Goal: Transaction & Acquisition: Purchase product/service

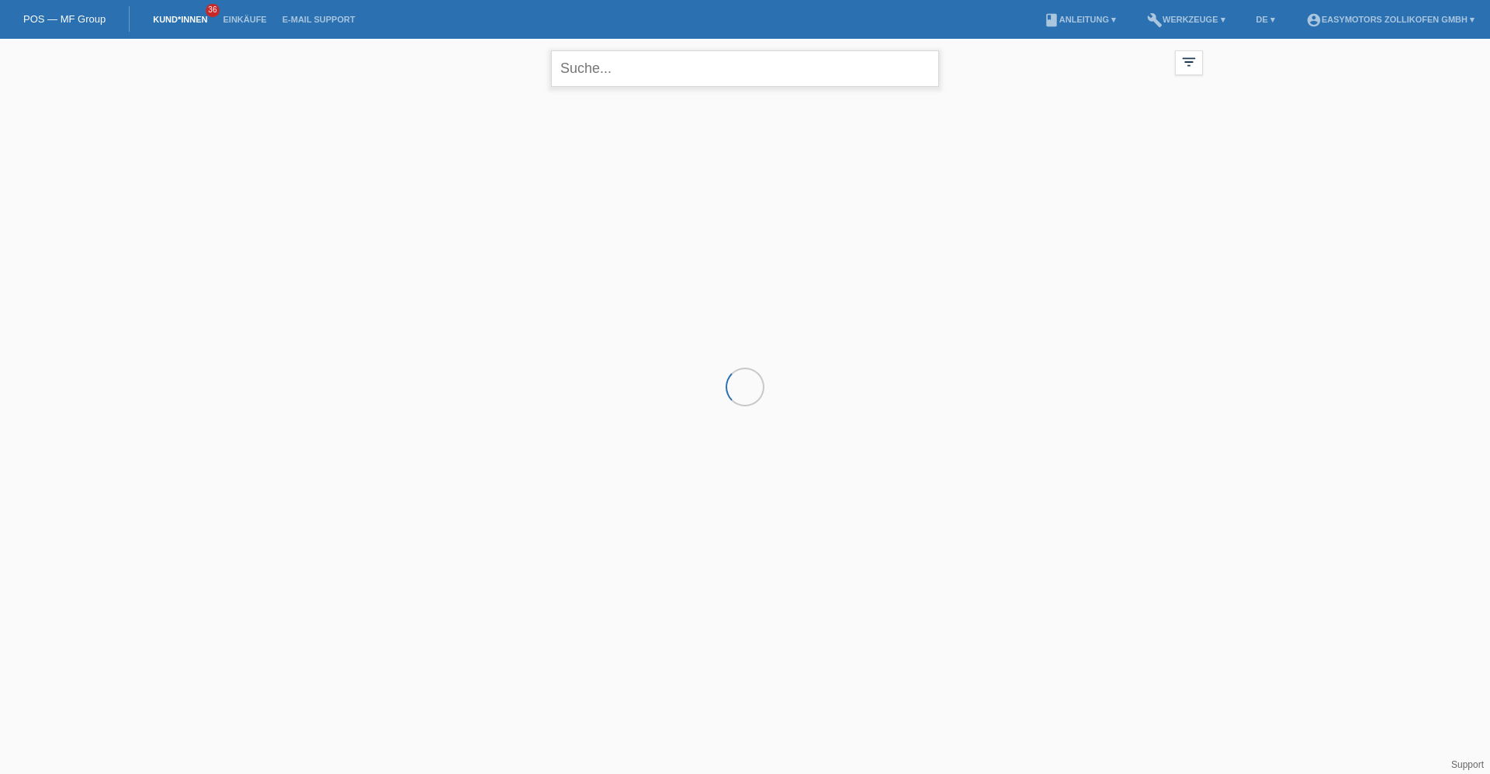
click at [727, 58] on input "text" at bounding box center [745, 68] width 388 height 36
type input "aaden"
click at [493, 208] on div "launch Anzeigen" at bounding box center [509, 217] width 70 height 23
click at [494, 212] on link "launch Anzeigen" at bounding box center [509, 217] width 59 height 12
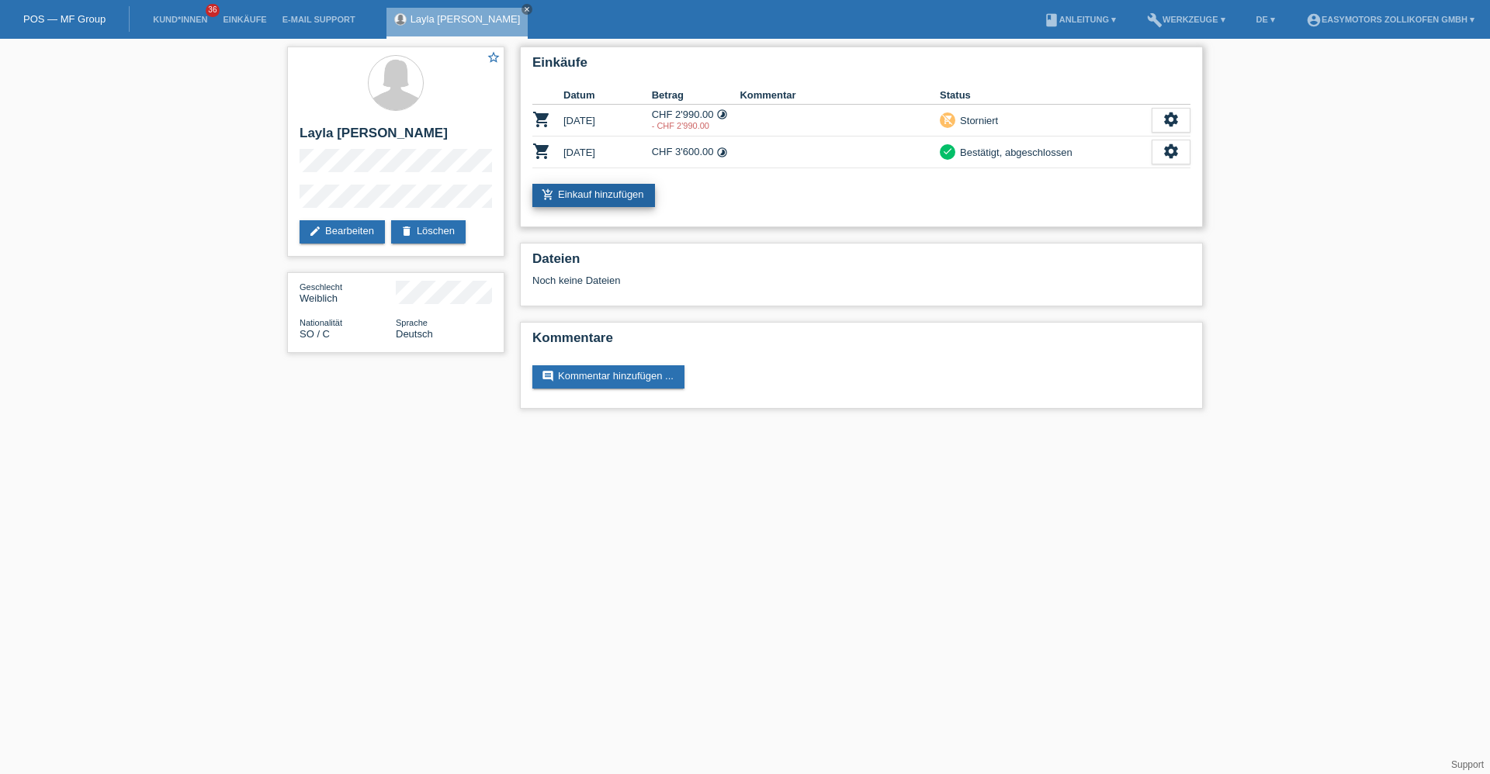
click at [619, 194] on link "add_shopping_cart Einkauf hinzufügen" at bounding box center [593, 195] width 123 height 23
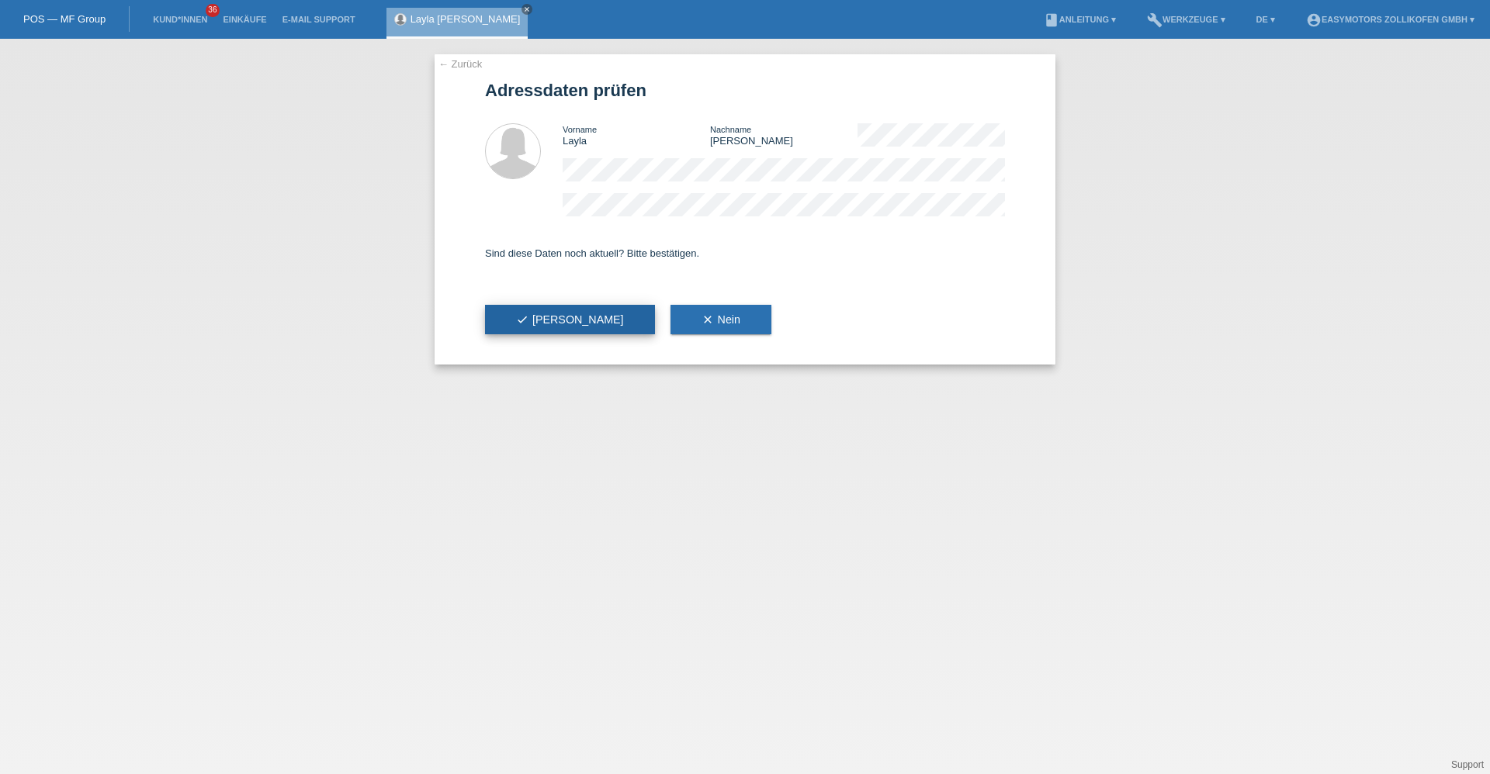
click at [549, 317] on button "check Ja" at bounding box center [570, 319] width 170 height 29
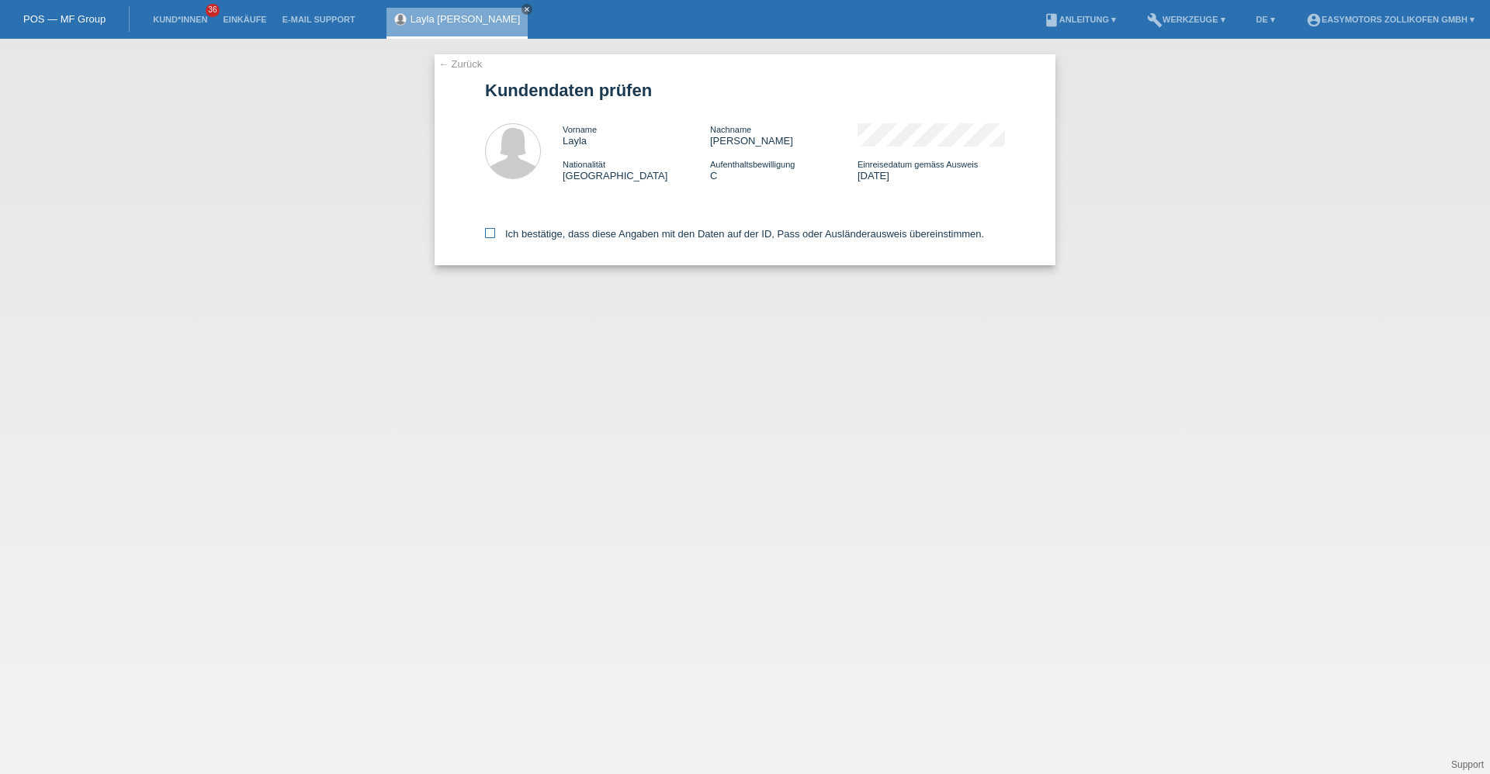
click at [567, 233] on label "Ich bestätige, dass diese Angaben mit den Daten auf der ID, Pass oder Ausländer…" at bounding box center [734, 234] width 499 height 12
click at [495, 233] on input "Ich bestätige, dass diese Angaben mit den Daten auf der ID, Pass oder Ausländer…" at bounding box center [490, 233] width 10 height 10
checkbox input "true"
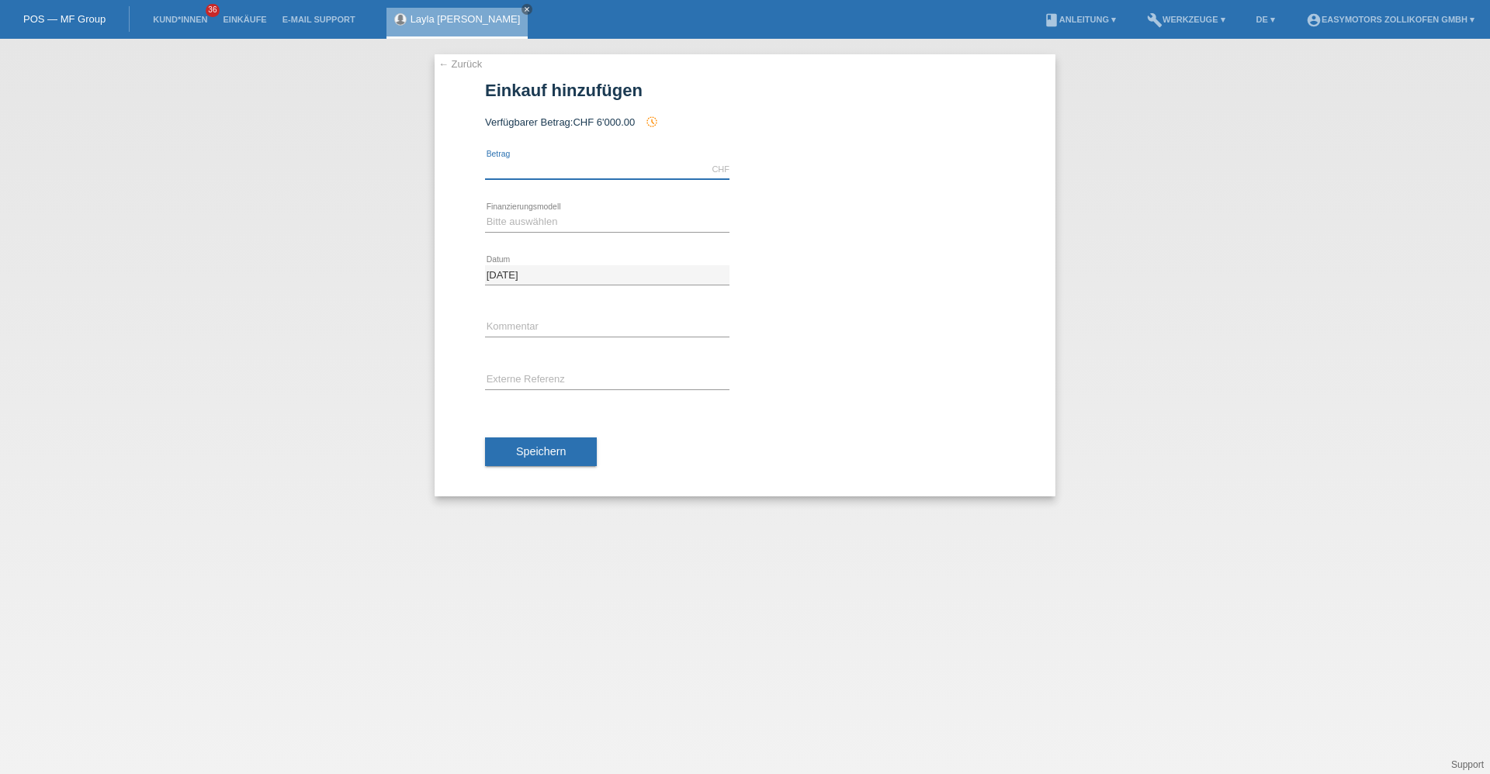
click at [594, 168] on input "text" at bounding box center [607, 169] width 244 height 19
type input "2700.00"
click at [771, 421] on div "Speichern" at bounding box center [745, 452] width 520 height 90
click at [509, 237] on div "Bitte auswählen Fixe Raten Kauf auf Rechnung mit Teilzahlungsoption error Finan…" at bounding box center [607, 222] width 244 height 53
click at [509, 234] on div "Bitte auswählen Fixe Raten Kauf auf Rechnung mit Teilzahlungsoption error Finan…" at bounding box center [607, 222] width 244 height 53
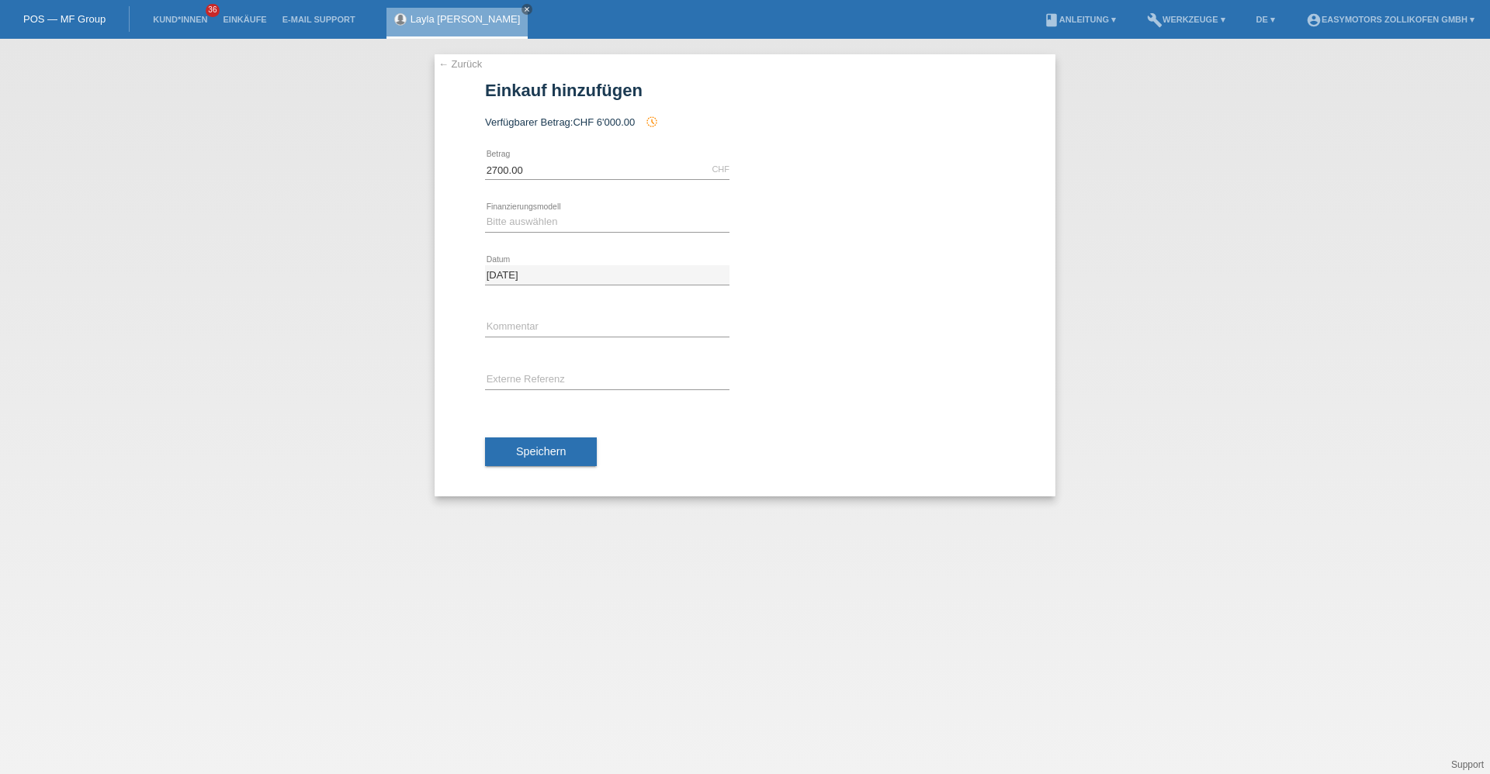
click at [509, 232] on icon at bounding box center [607, 232] width 244 height 1
click at [510, 215] on select "Bitte auswählen Fixe Raten Kauf auf Rechnung mit Teilzahlungsoption" at bounding box center [607, 222] width 244 height 19
select select "67"
click at [485, 213] on select "Bitte auswählen Fixe Raten Kauf auf Rechnung mit Teilzahlungsoption" at bounding box center [607, 222] width 244 height 19
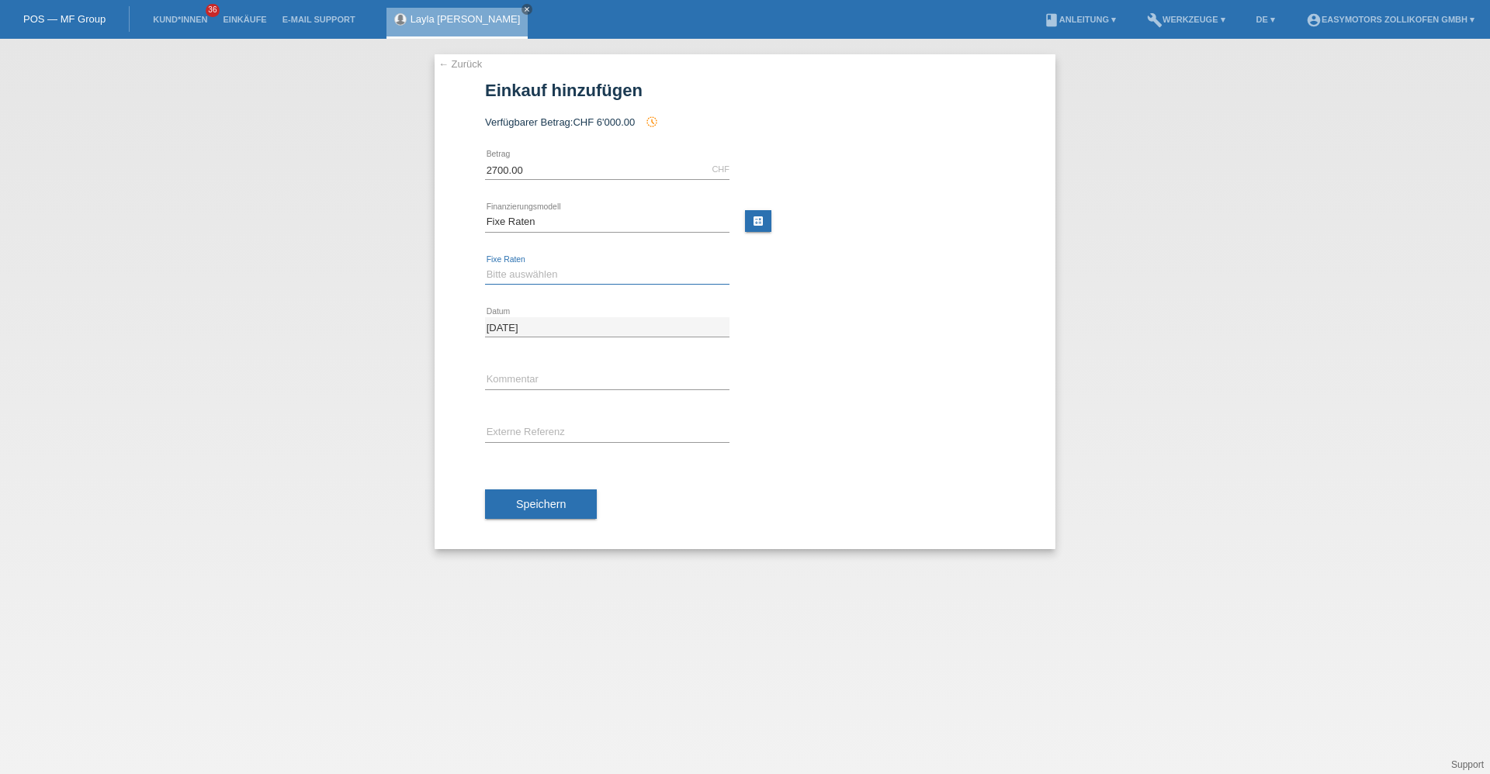
click at [505, 268] on select "Bitte auswählen 12 Raten 24 Raten 36 Raten 48 Raten" at bounding box center [607, 274] width 244 height 19
select select "136"
click at [485, 265] on select "Bitte auswählen 12 Raten 24 Raten 36 Raten 48 Raten" at bounding box center [607, 274] width 244 height 19
click at [545, 516] on button "Speichern" at bounding box center [541, 504] width 112 height 29
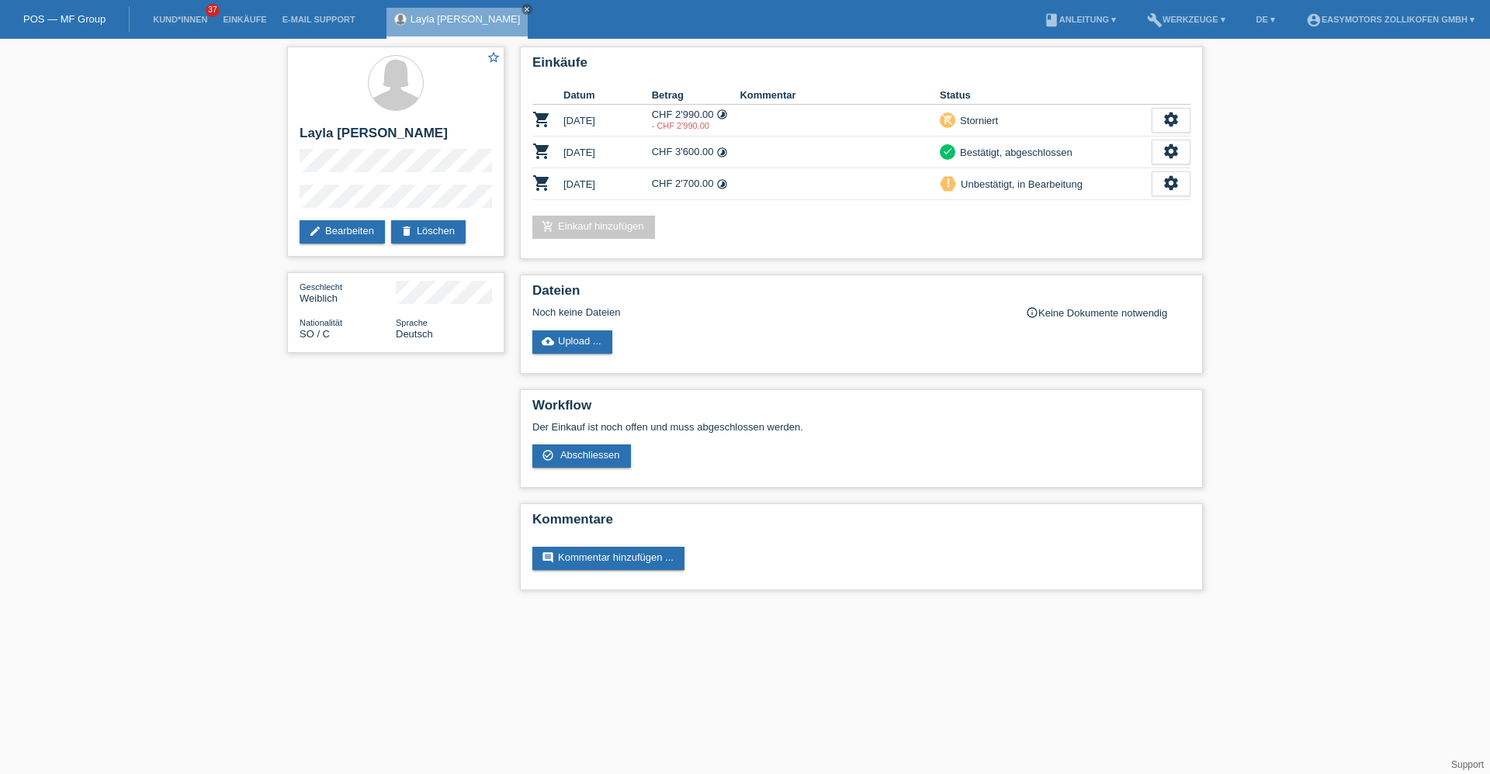
click at [1390, 606] on html "POS — MF Group Kund*innen 37 Einkäufe E-Mail Support Layla Aaden Muumin close m…" at bounding box center [745, 303] width 1490 height 606
click at [242, 16] on link "Einkäufe" at bounding box center [244, 19] width 59 height 9
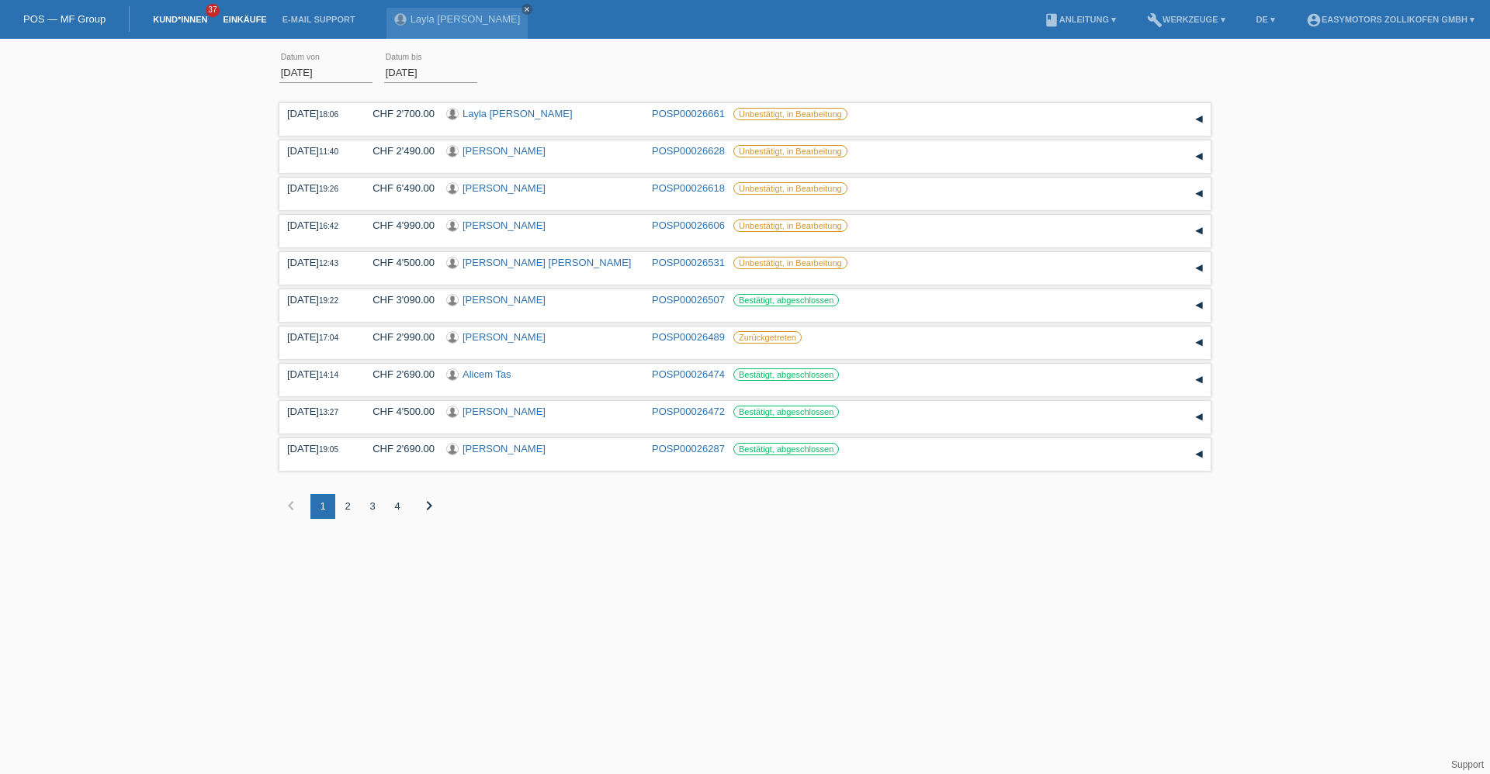
click at [170, 16] on link "Kund*innen" at bounding box center [180, 19] width 70 height 9
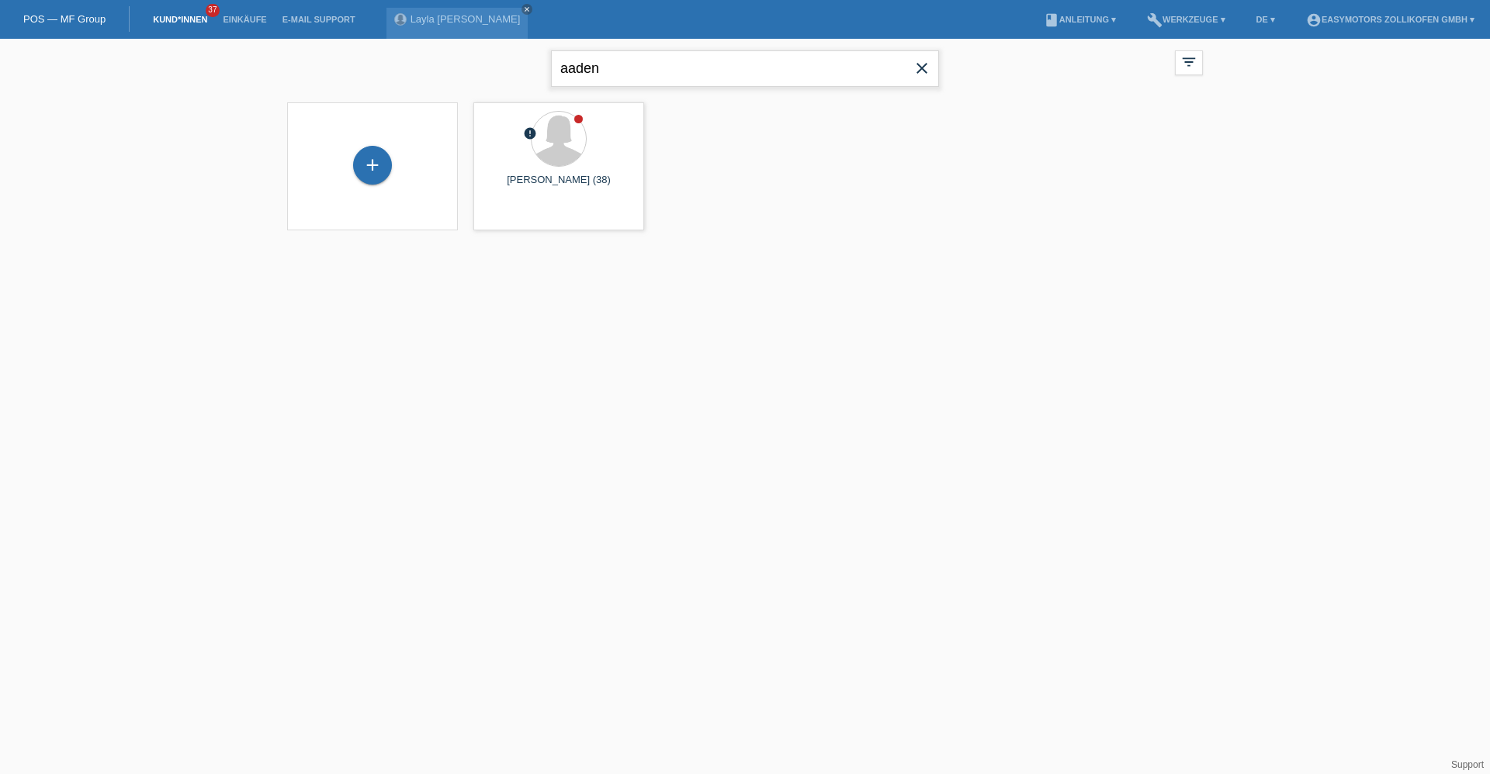
drag, startPoint x: 607, startPoint y: 71, endPoint x: 330, endPoint y: 68, distance: 277.0
click at [330, 68] on div "aaden close filter_list view_module Alle Kund*innen anzeigen star Markierte [PE…" at bounding box center [744, 67] width 931 height 56
type input "seferi"
click at [523, 176] on div "[PERSON_NAME] (37)" at bounding box center [559, 187] width 146 height 25
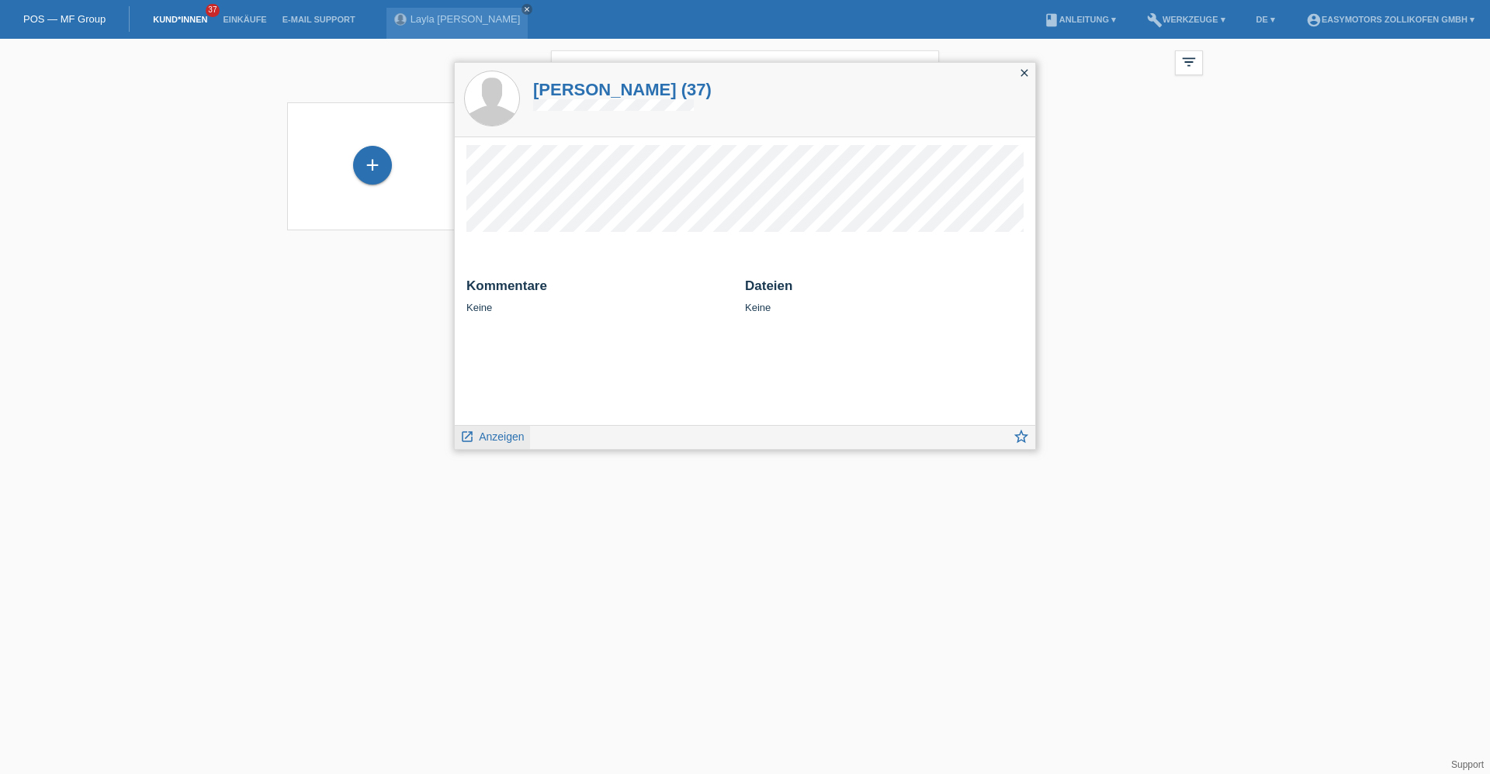
click at [513, 444] on link "launch Anzeigen" at bounding box center [492, 435] width 64 height 19
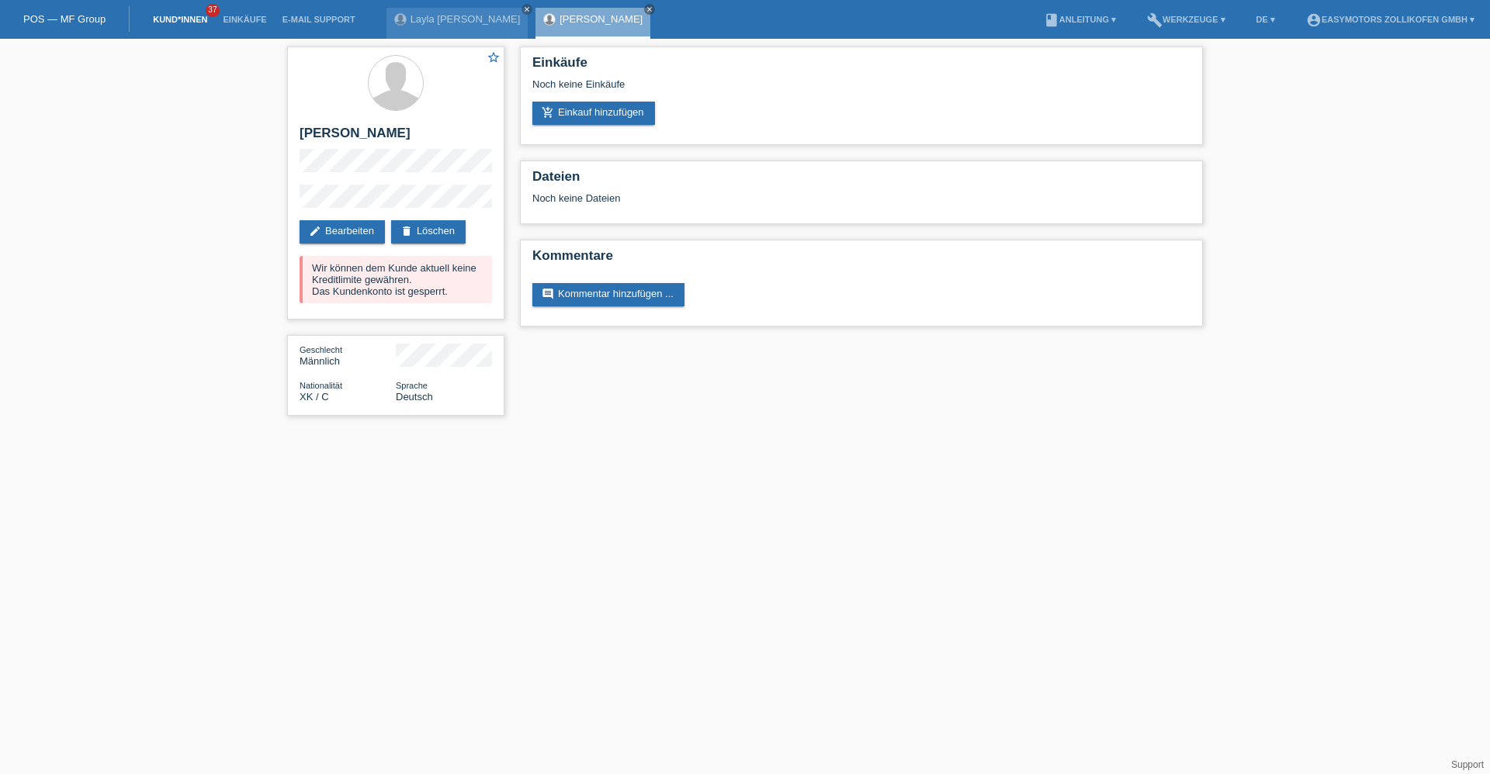
click at [174, 16] on link "Kund*innen" at bounding box center [180, 19] width 70 height 9
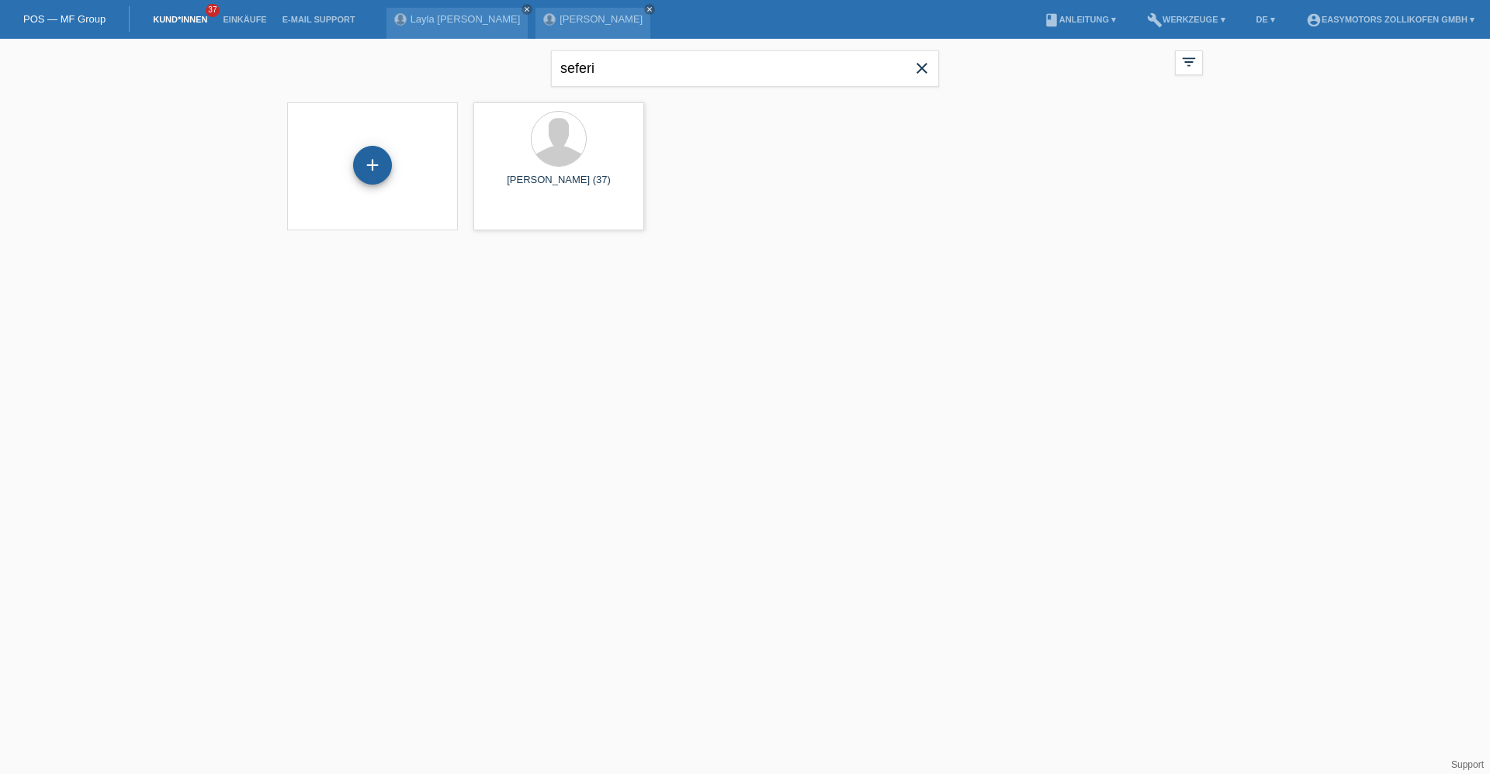
click at [369, 168] on div "+" at bounding box center [372, 165] width 39 height 39
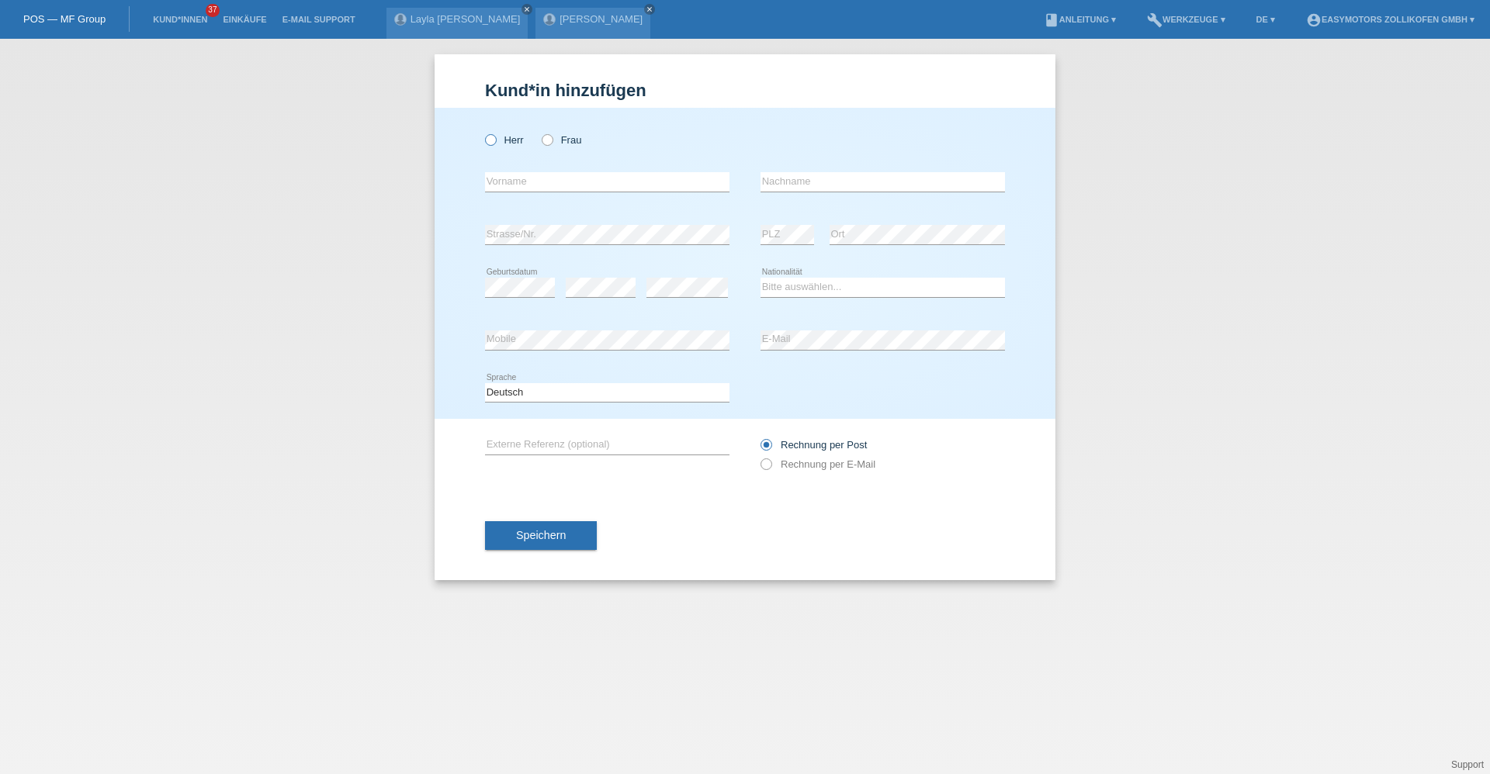
click at [501, 144] on label "Herr" at bounding box center [504, 140] width 39 height 12
click at [495, 144] on input "Herr" at bounding box center [490, 139] width 10 height 10
radio input "true"
click at [529, 186] on input "text" at bounding box center [607, 181] width 244 height 19
type input "[PERSON_NAME]"
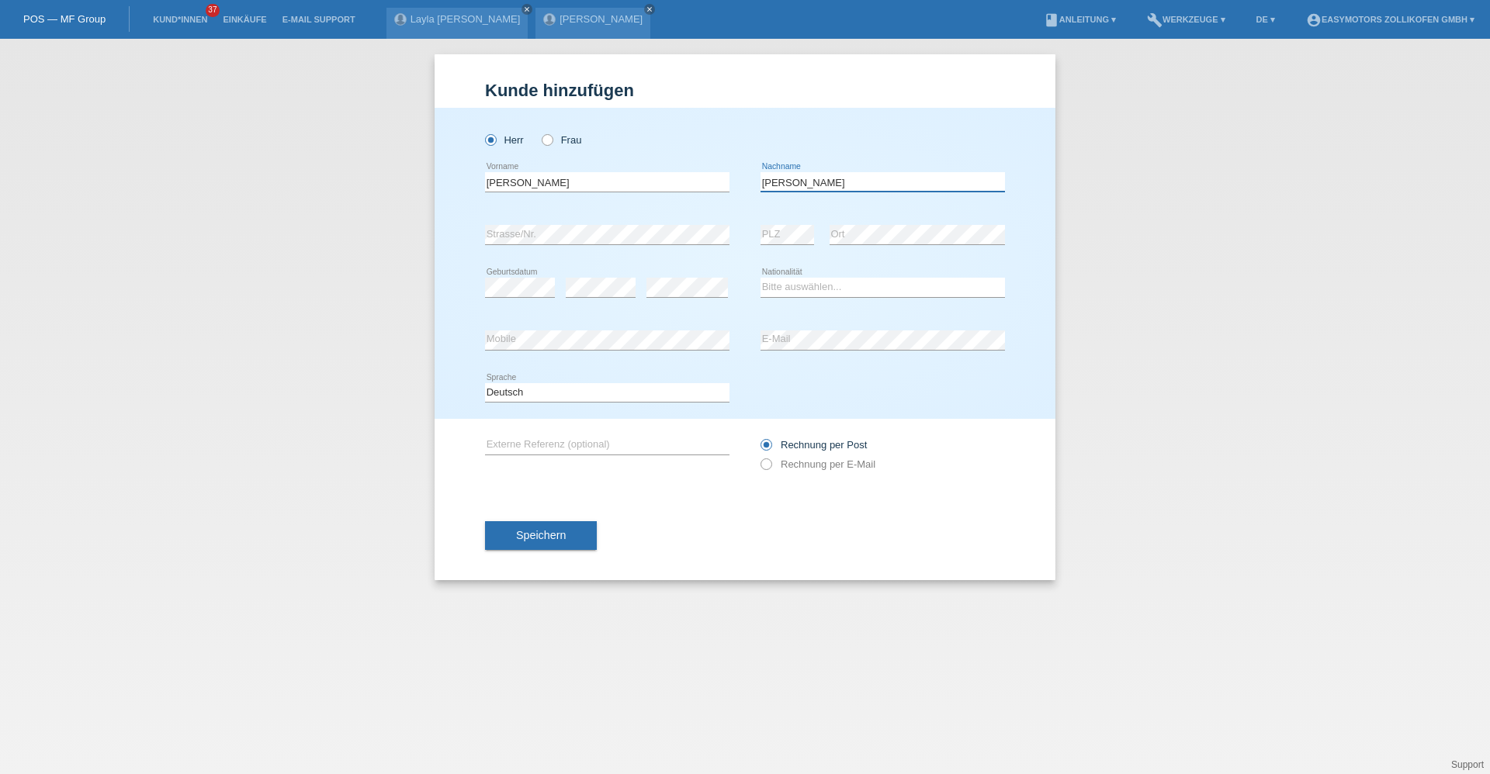
type input "[PERSON_NAME]"
select select "ES"
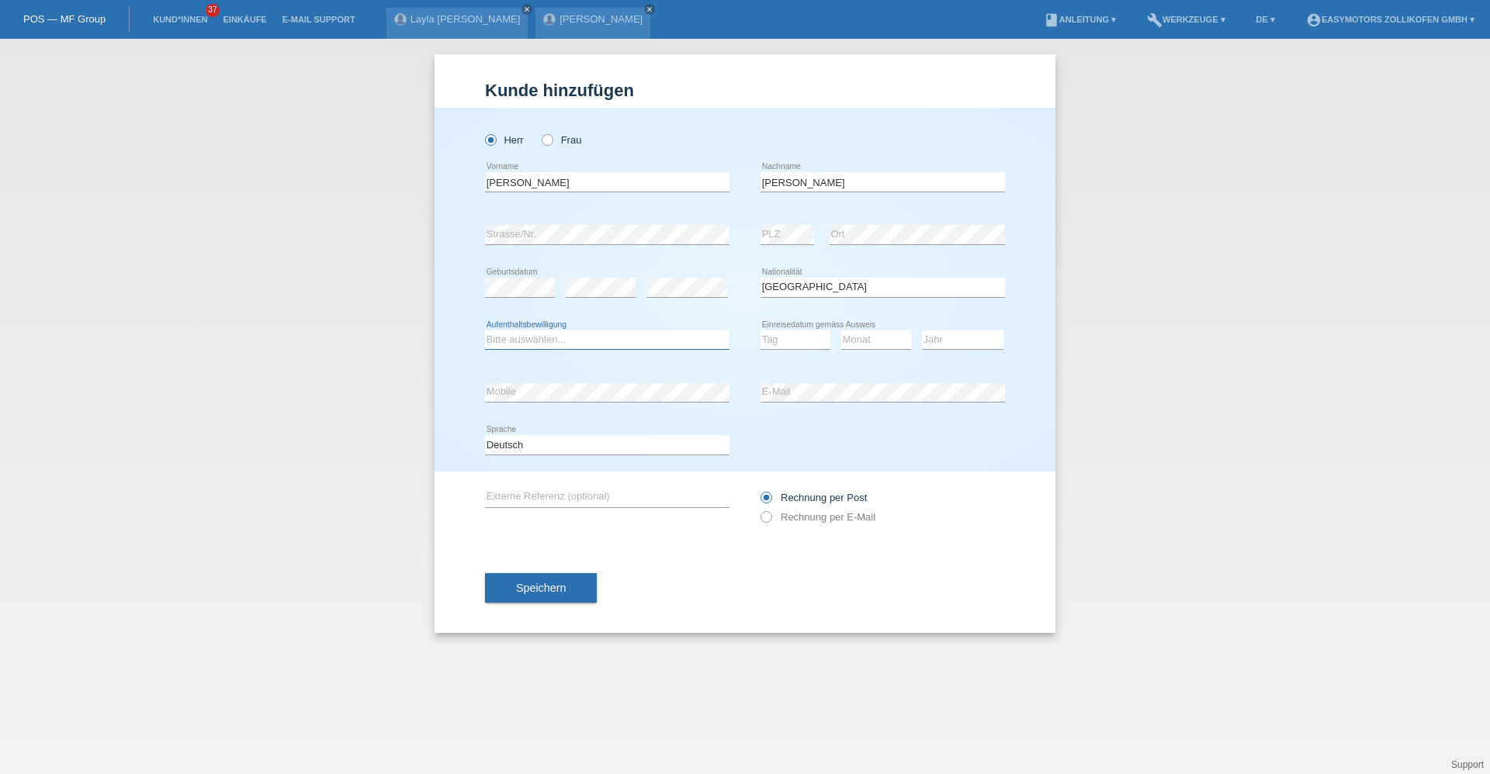
select select "C"
select select "03"
select select "10"
select select "2011"
click at [553, 585] on span "Speichern" at bounding box center [541, 588] width 50 height 12
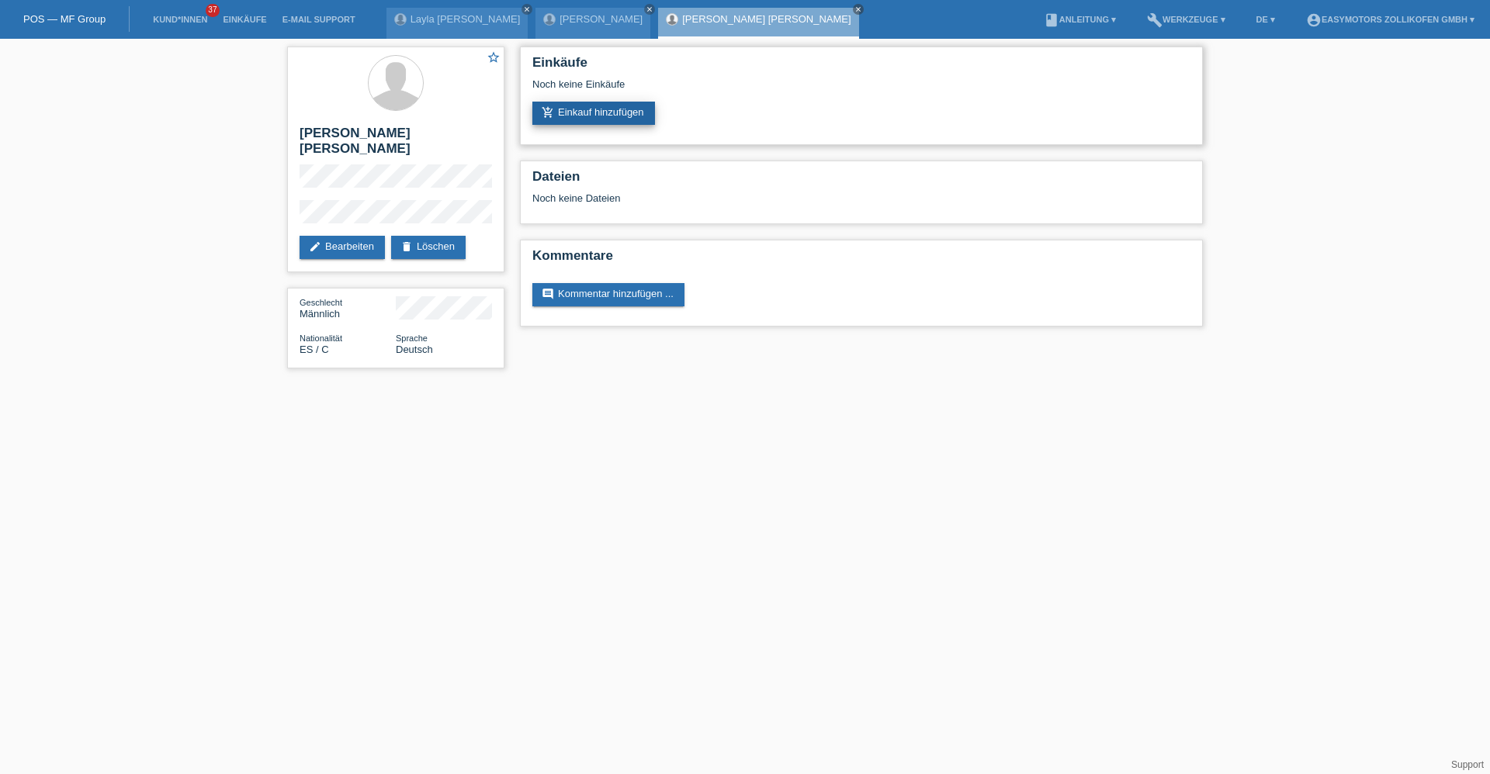
click at [567, 112] on link "add_shopping_cart Einkauf hinzufügen" at bounding box center [593, 113] width 123 height 23
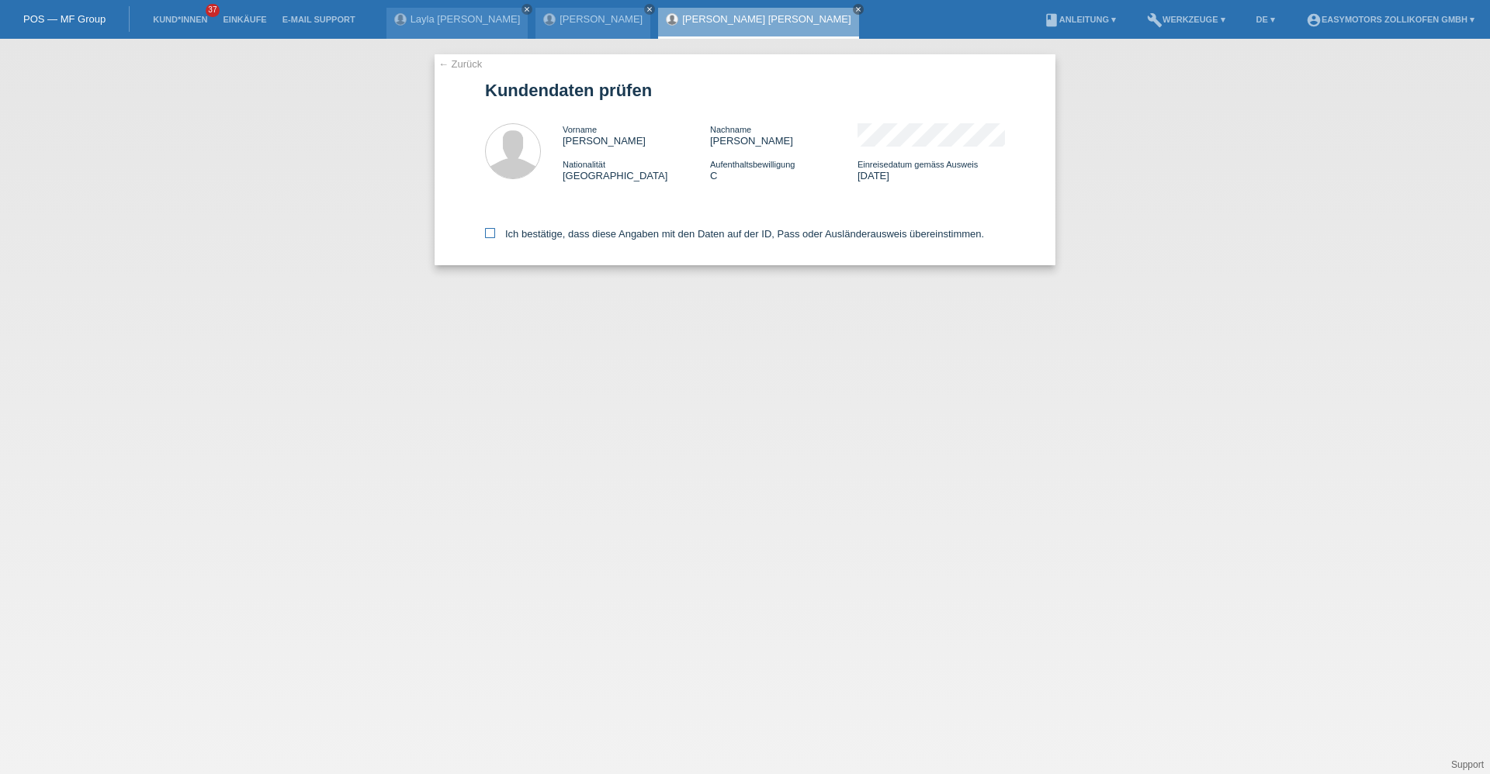
click at [548, 233] on label "Ich bestätige, dass diese Angaben mit den Daten auf der ID, Pass oder Ausländer…" at bounding box center [734, 234] width 499 height 12
click at [495, 233] on input "Ich bestätige, dass diese Angaben mit den Daten auf der ID, Pass oder Ausländer…" at bounding box center [490, 233] width 10 height 10
checkbox input "true"
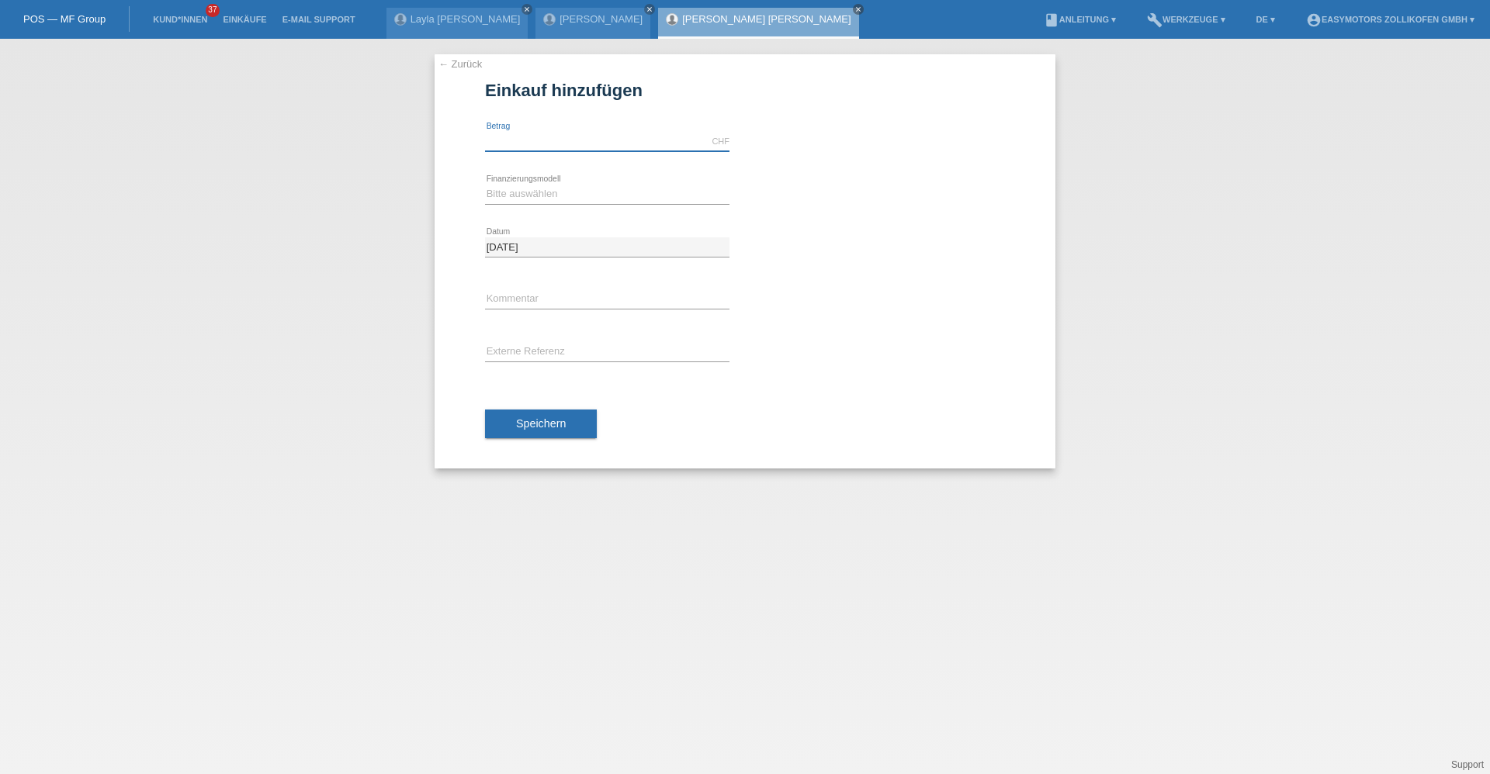
click at [548, 136] on input "text" at bounding box center [607, 141] width 244 height 19
type input "8790.00"
click at [502, 199] on select "Bitte auswählen Fixe Raten Kauf auf Rechnung mit Teilzahlungsoption" at bounding box center [607, 194] width 244 height 19
select select "67"
click at [485, 185] on select "Bitte auswählen Fixe Raten Kauf auf Rechnung mit Teilzahlungsoption" at bounding box center [607, 194] width 244 height 19
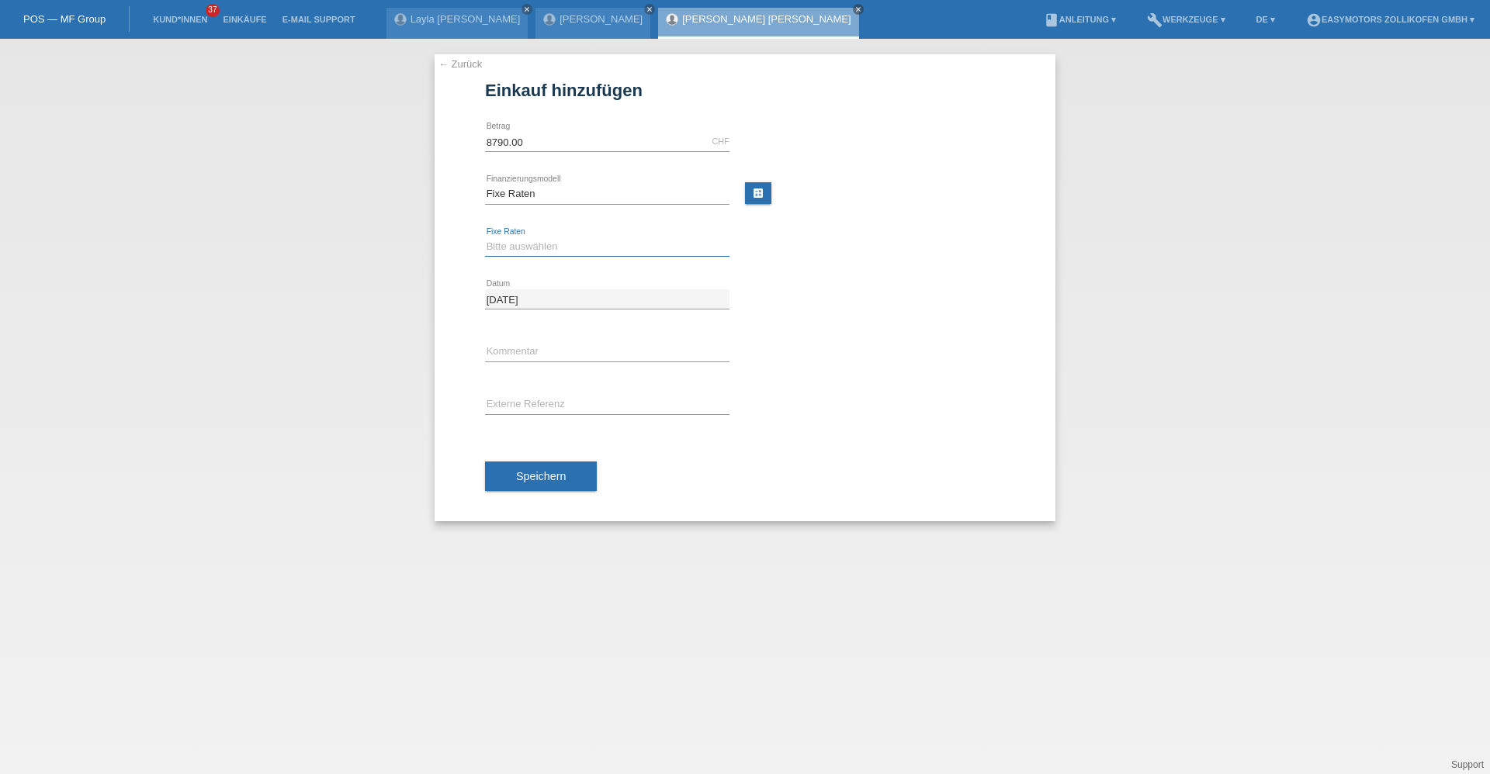
click at [524, 248] on select "Bitte auswählen 12 Raten 24 Raten 36 Raten 48 Raten" at bounding box center [607, 246] width 244 height 19
select select "136"
click at [485, 237] on select "Bitte auswählen 12 Raten 24 Raten 36 Raten 48 Raten" at bounding box center [607, 246] width 244 height 19
click at [556, 495] on div "Speichern" at bounding box center [745, 476] width 520 height 90
click at [556, 487] on button "Speichern" at bounding box center [541, 476] width 112 height 29
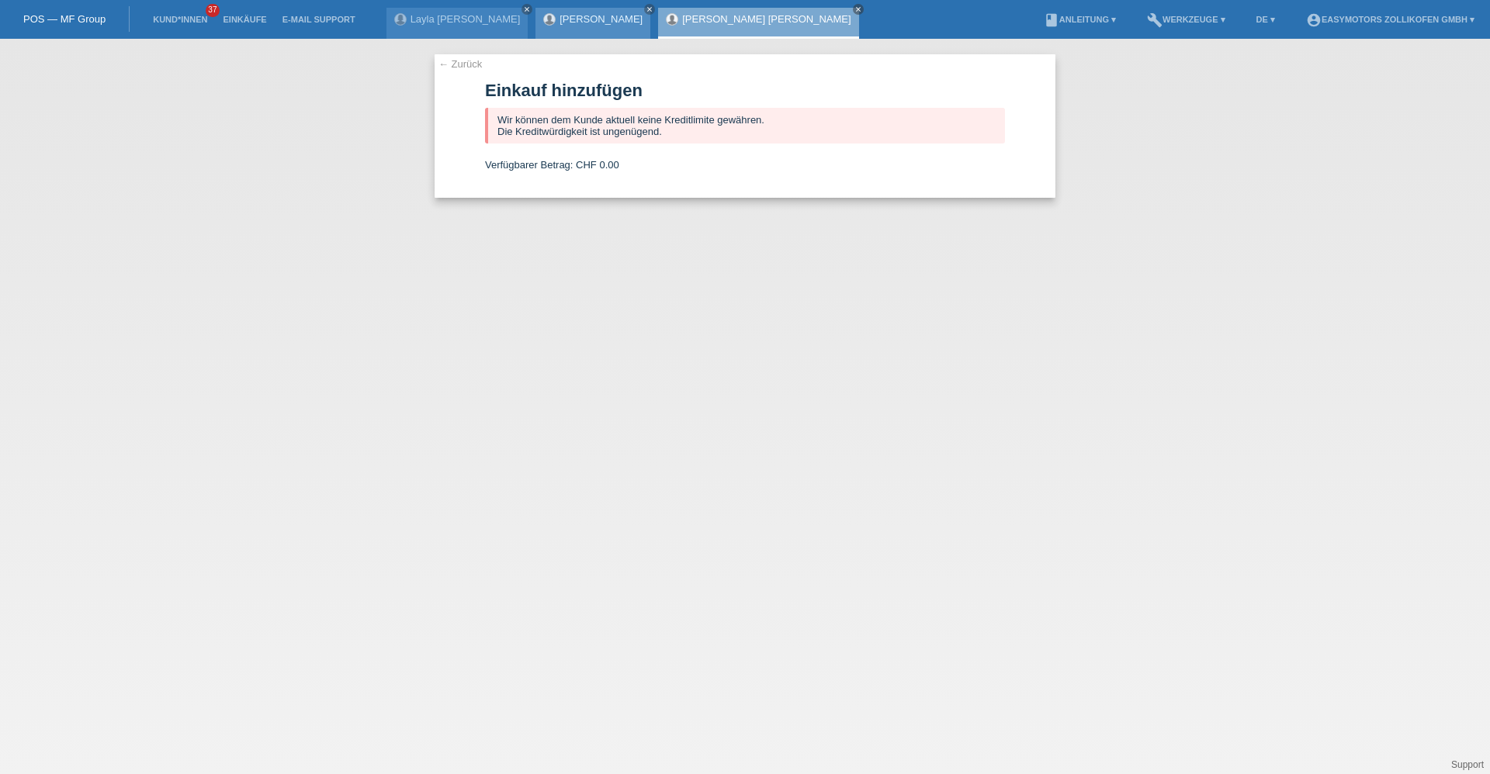
click at [594, 11] on div "Kreshnik Seferi close" at bounding box center [592, 23] width 115 height 31
click at [230, 19] on link "Einkäufe" at bounding box center [244, 19] width 59 height 9
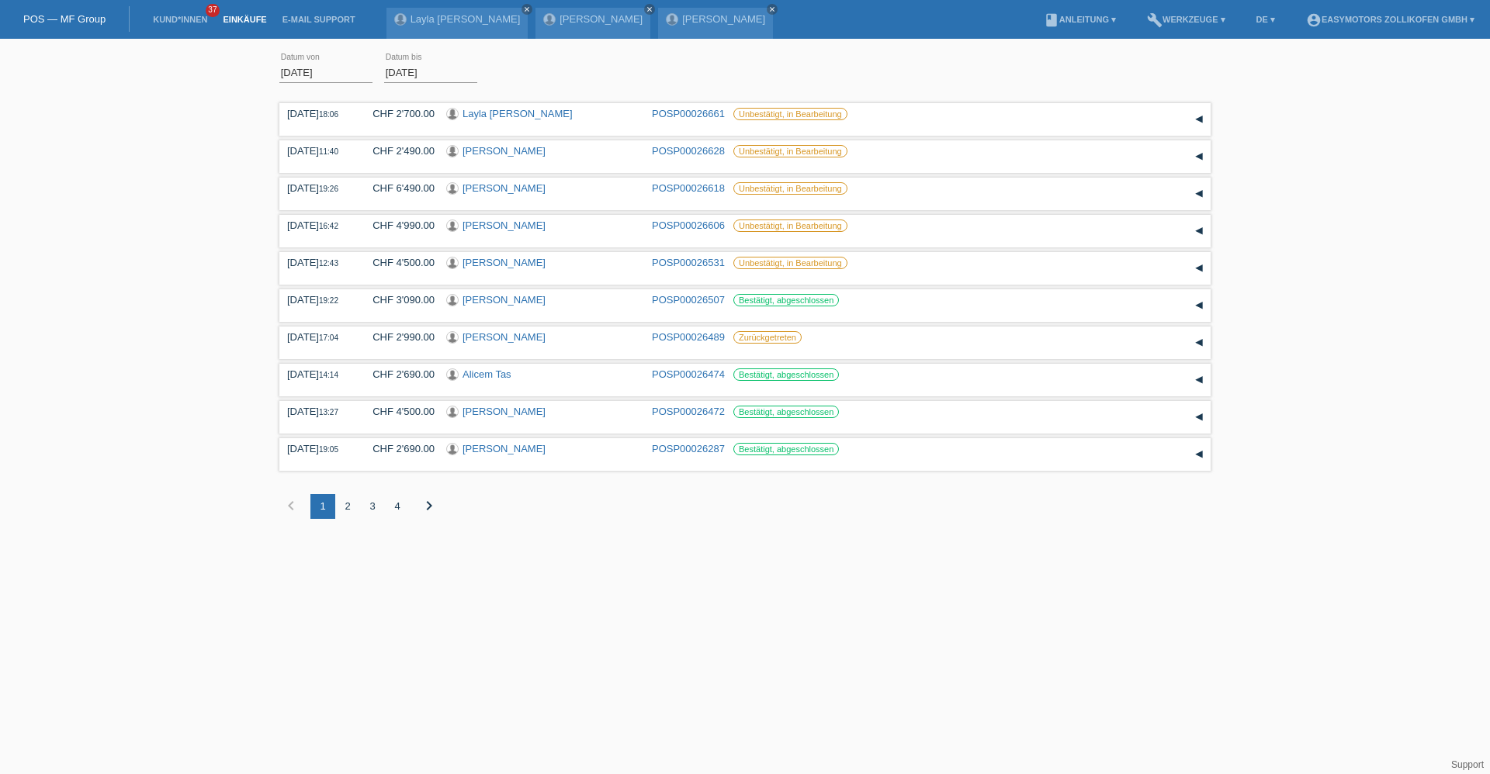
click at [133, 213] on div "[DATE] error Datum von [DATE] error Datum bis Übernehmen 18:06 Datum" at bounding box center [745, 295] width 1490 height 496
